Goal: Check status

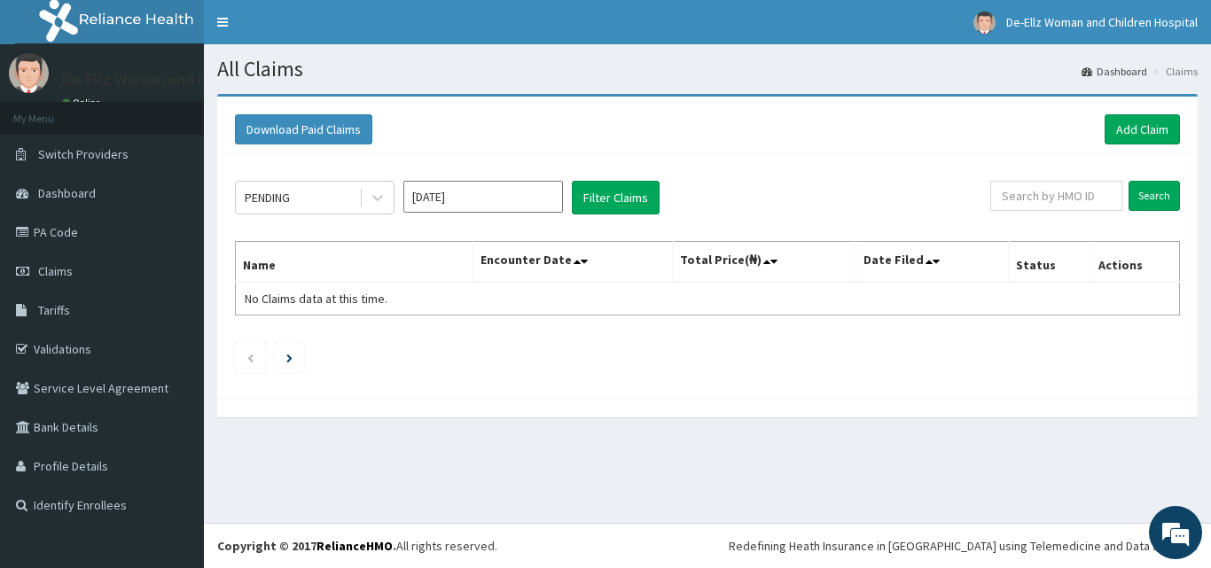
click at [488, 205] on input "[DATE]" at bounding box center [483, 197] width 160 height 32
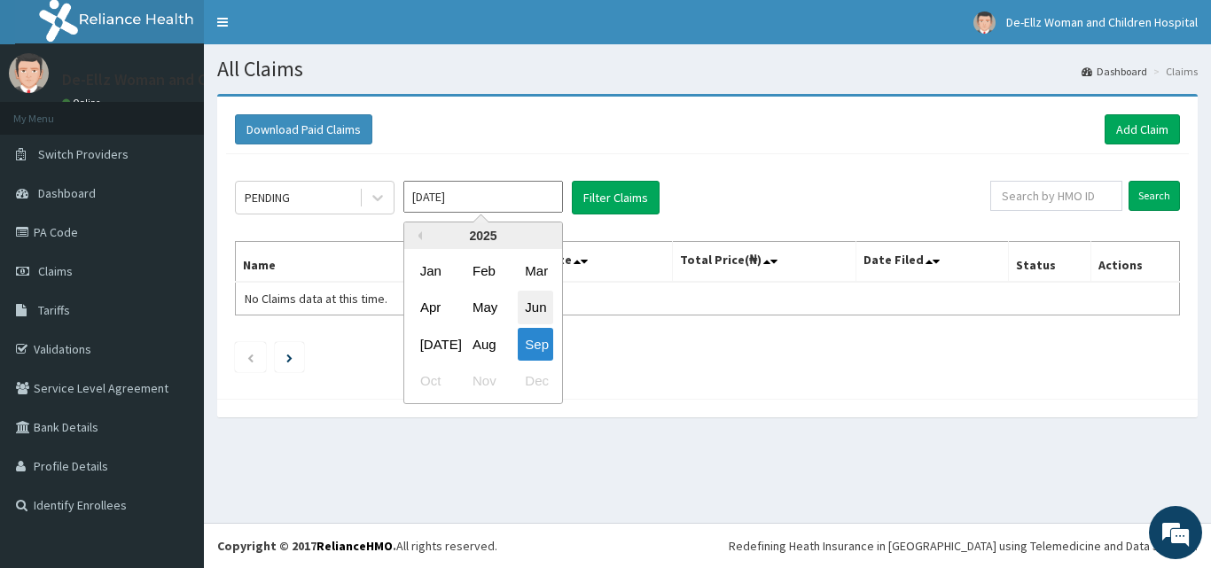
click at [542, 310] on div "Jun" at bounding box center [535, 308] width 35 height 33
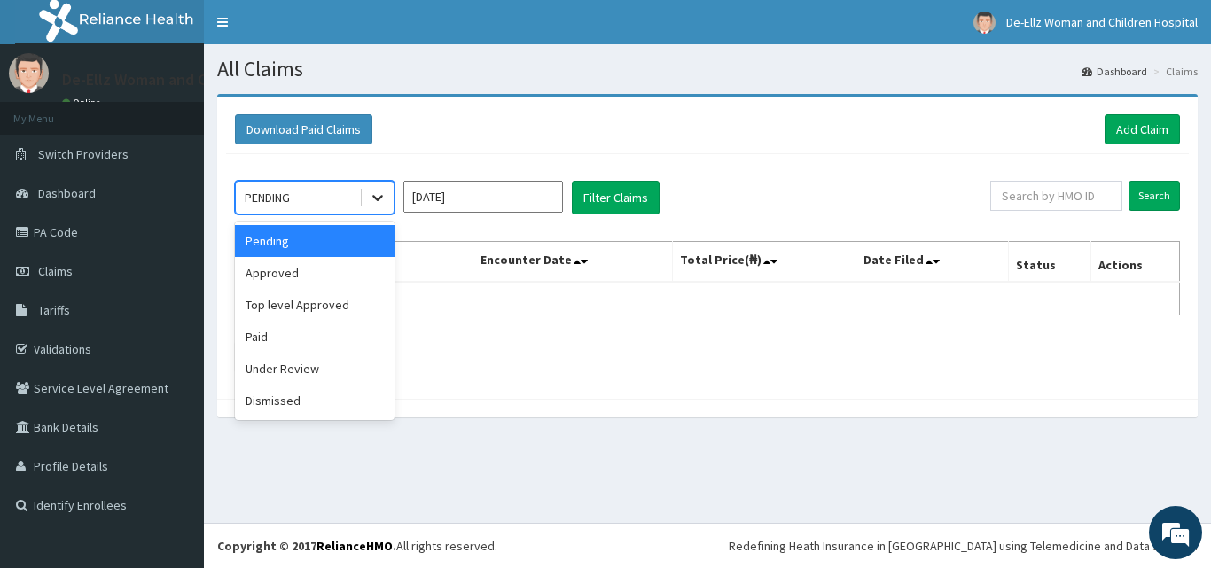
click at [381, 199] on icon at bounding box center [378, 198] width 18 height 18
click at [332, 270] on div "Approved" at bounding box center [315, 273] width 160 height 32
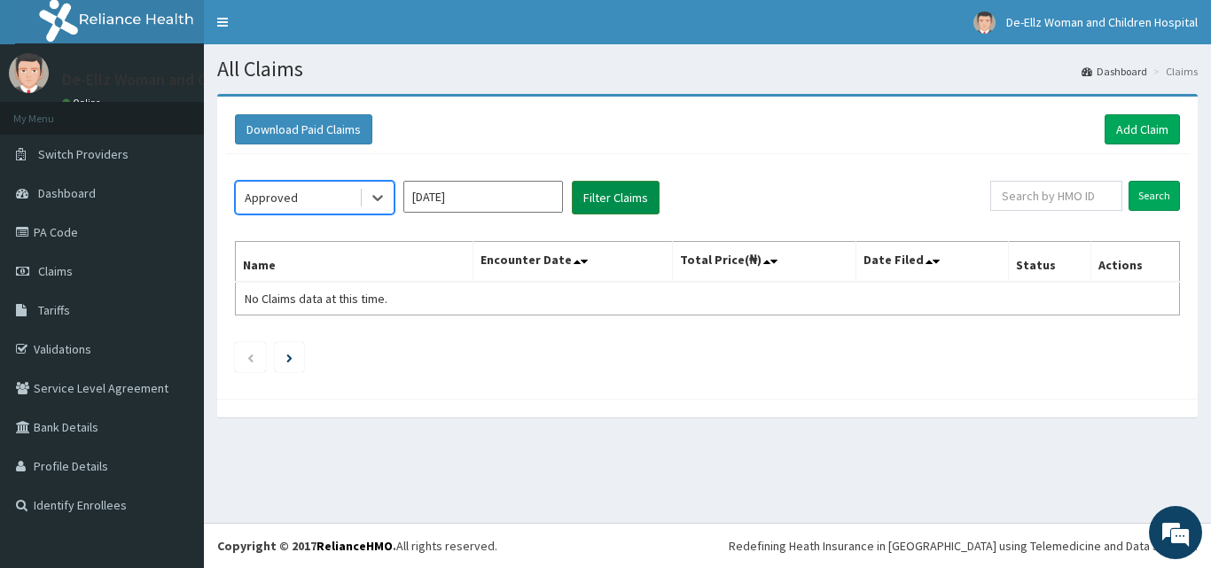
click at [621, 197] on button "Filter Claims" at bounding box center [616, 198] width 88 height 34
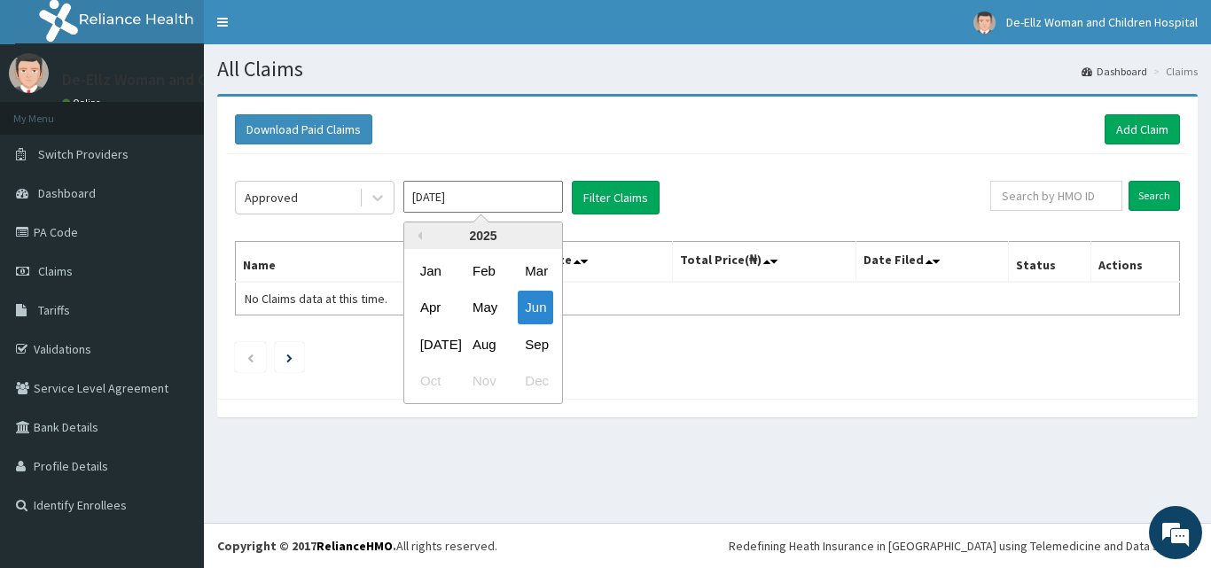
click at [466, 205] on input "[DATE]" at bounding box center [483, 197] width 160 height 32
click at [425, 344] on div "[DATE]" at bounding box center [430, 344] width 35 height 33
type input "[DATE]"
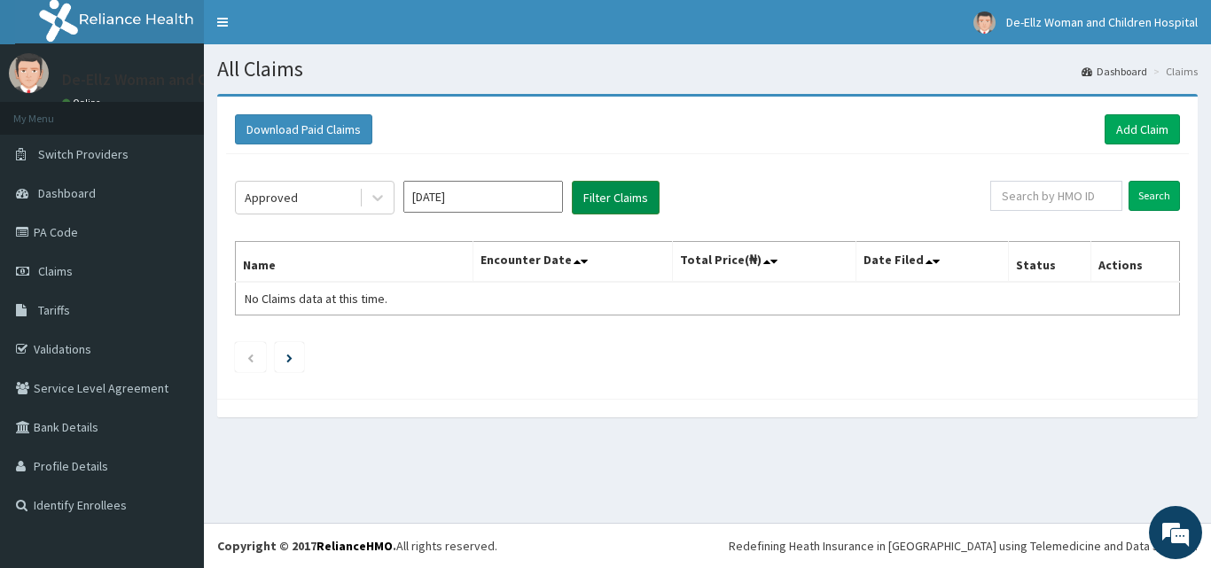
click at [622, 198] on button "Filter Claims" at bounding box center [616, 198] width 88 height 34
click at [372, 199] on icon at bounding box center [378, 198] width 18 height 18
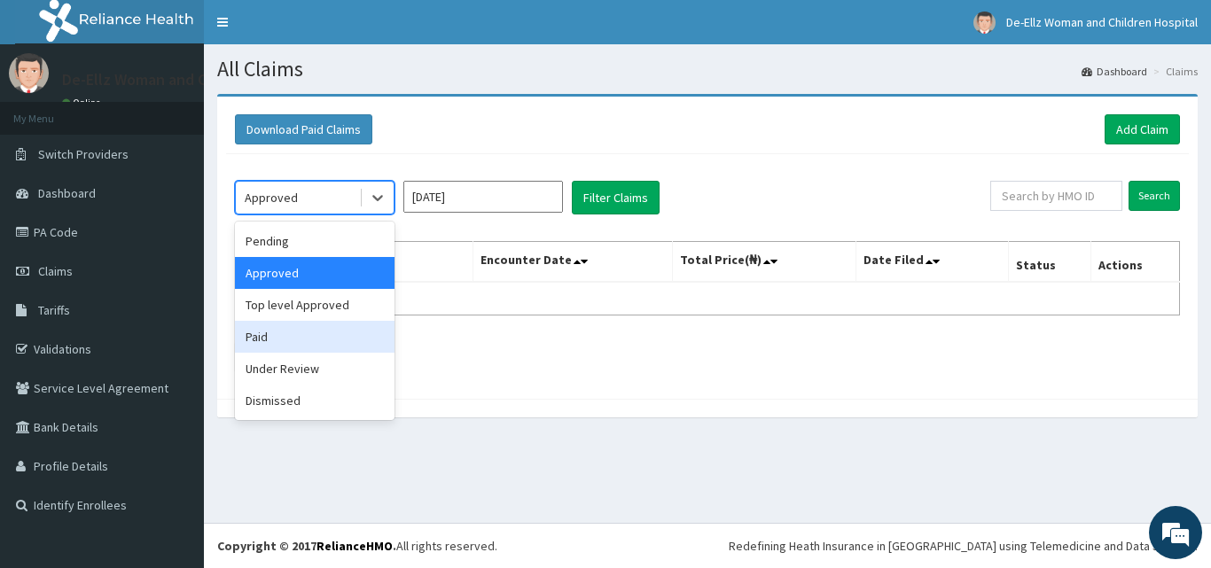
click at [327, 332] on div "Paid" at bounding box center [315, 337] width 160 height 32
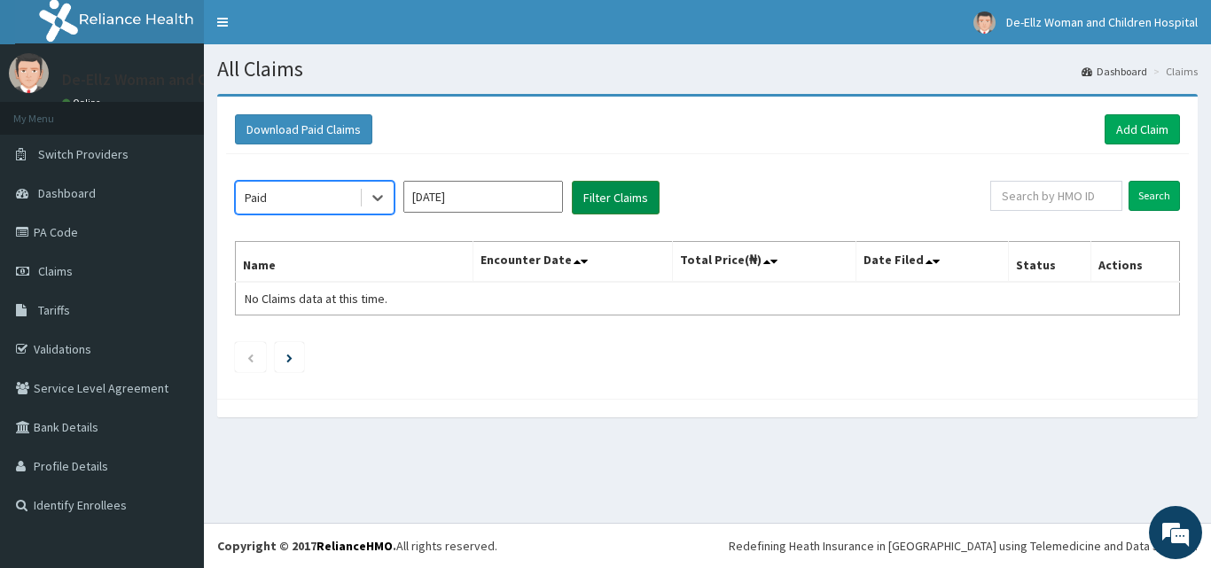
click at [623, 190] on button "Filter Claims" at bounding box center [616, 198] width 88 height 34
